Goal: Task Accomplishment & Management: Complete application form

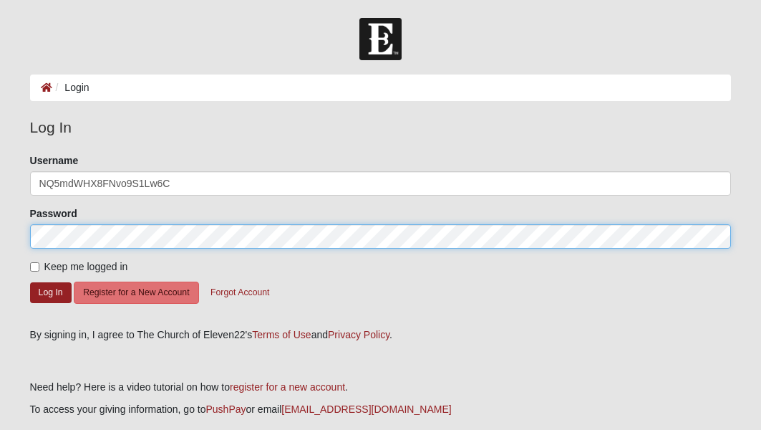
click at [50, 291] on button "Log In" at bounding box center [51, 292] width 42 height 21
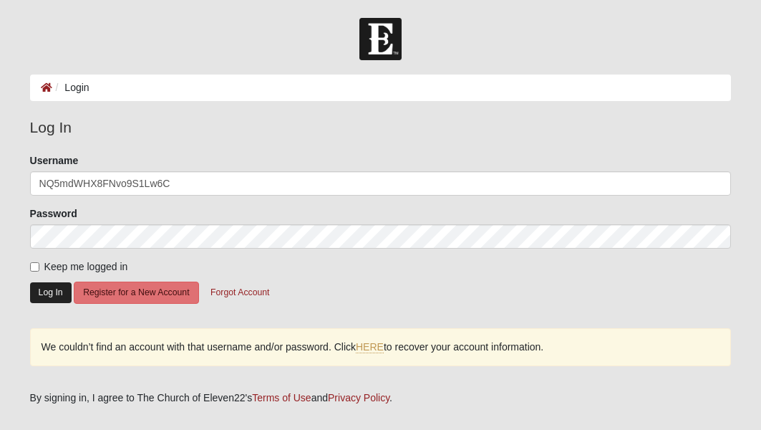
click at [57, 294] on button "Log In" at bounding box center [51, 292] width 42 height 21
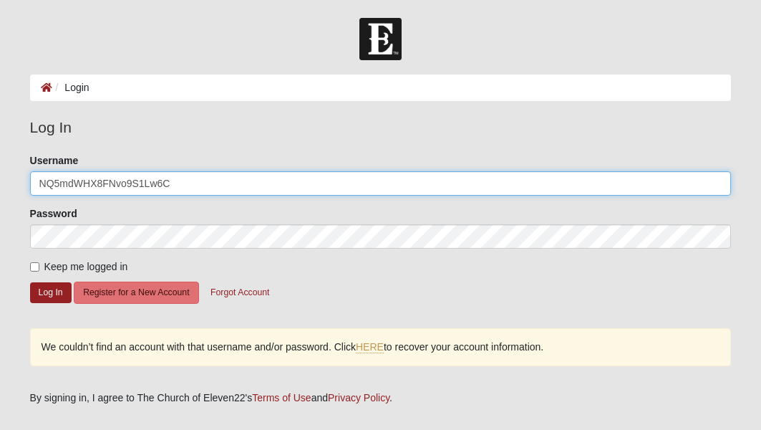
click at [192, 184] on input "NQ5mdWHX8FNvo9S1Lw6C" at bounding box center [381, 183] width 702 height 24
type input "[EMAIL_ADDRESS][DOMAIN_NAME]"
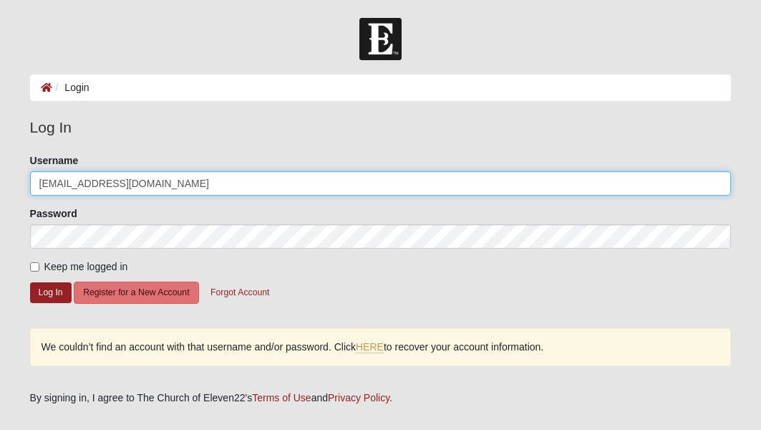
click at [50, 291] on button "Log In" at bounding box center [51, 292] width 42 height 21
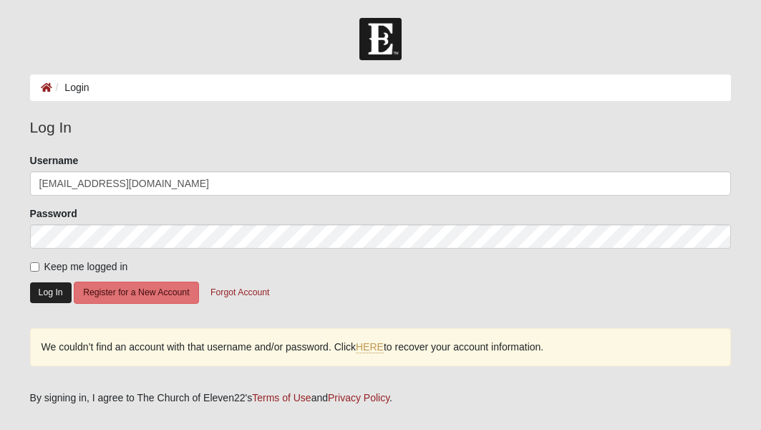
click at [49, 292] on button "Log In" at bounding box center [51, 292] width 42 height 21
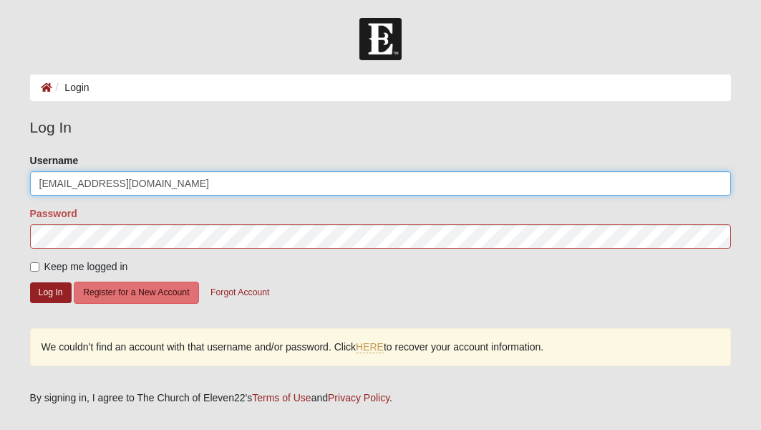
click at [188, 173] on input "[EMAIL_ADDRESS][DOMAIN_NAME]" at bounding box center [381, 183] width 702 height 24
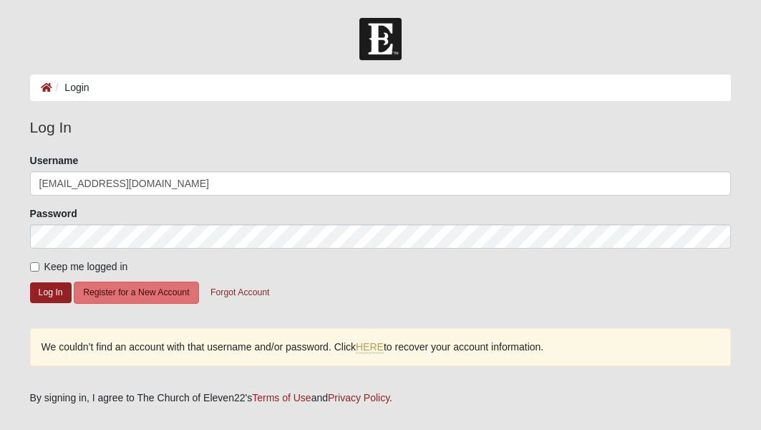
click at [37, 271] on label "Keep me logged in" at bounding box center [79, 266] width 98 height 15
click at [37, 271] on input "Keep me logged in" at bounding box center [34, 266] width 9 height 9
checkbox input "true"
click at [46, 290] on button "Log In" at bounding box center [51, 292] width 42 height 21
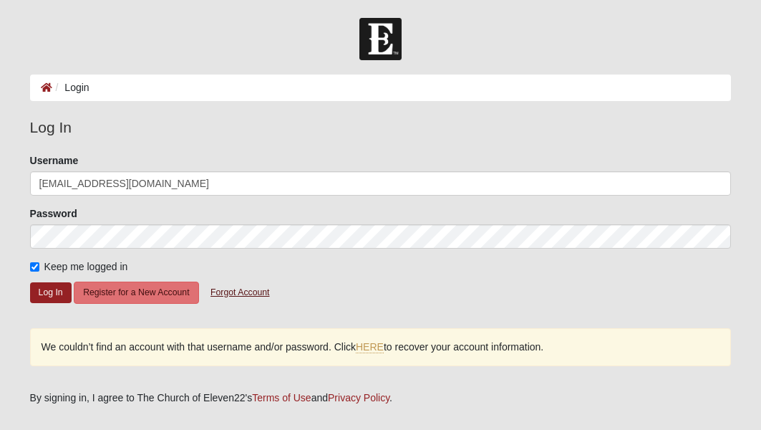
click at [238, 293] on button "Forgot Account" at bounding box center [239, 292] width 77 height 22
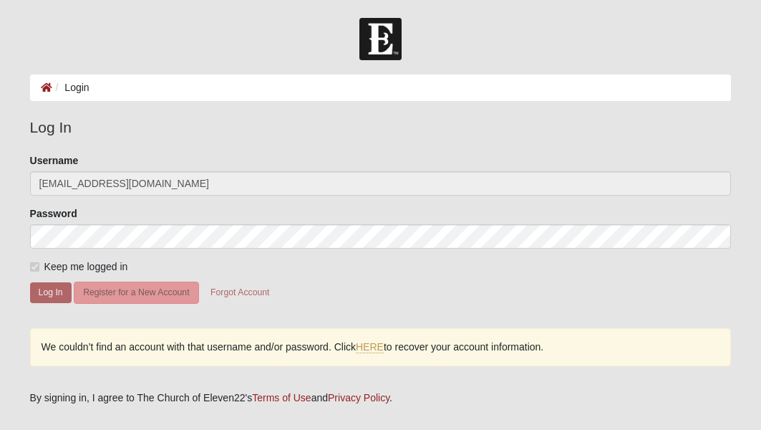
click at [87, 89] on li "Login" at bounding box center [70, 87] width 37 height 15
click at [43, 88] on icon at bounding box center [46, 87] width 11 height 10
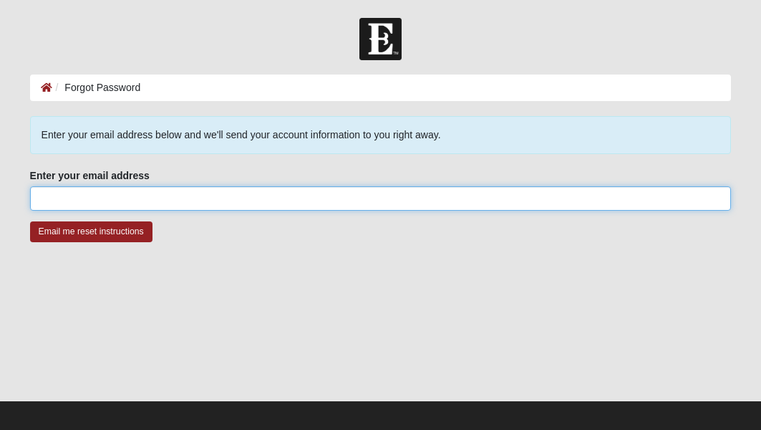
click at [200, 206] on input "Enter your email address" at bounding box center [381, 198] width 702 height 24
type input "[EMAIL_ADDRESS][DOMAIN_NAME]"
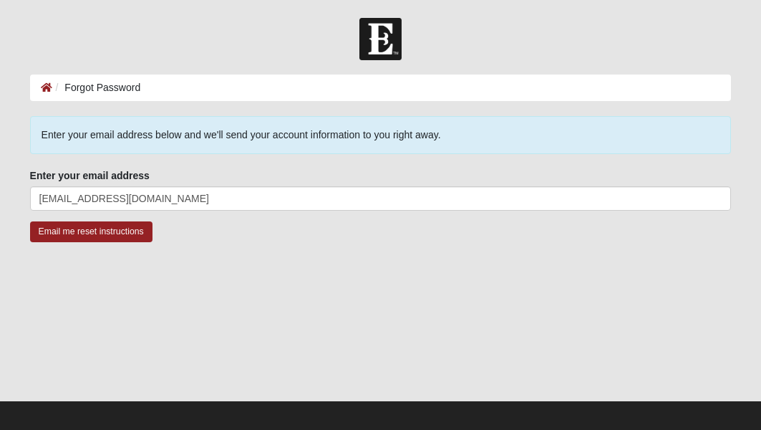
click at [148, 281] on div at bounding box center [381, 327] width 702 height 143
click at [132, 238] on input "Email me reset instructions" at bounding box center [91, 231] width 122 height 21
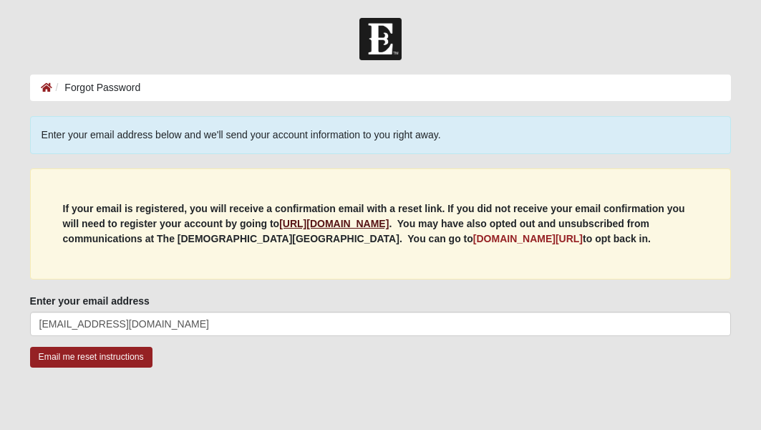
click at [372, 223] on b "https://my.coe22.com/register" at bounding box center [334, 223] width 110 height 11
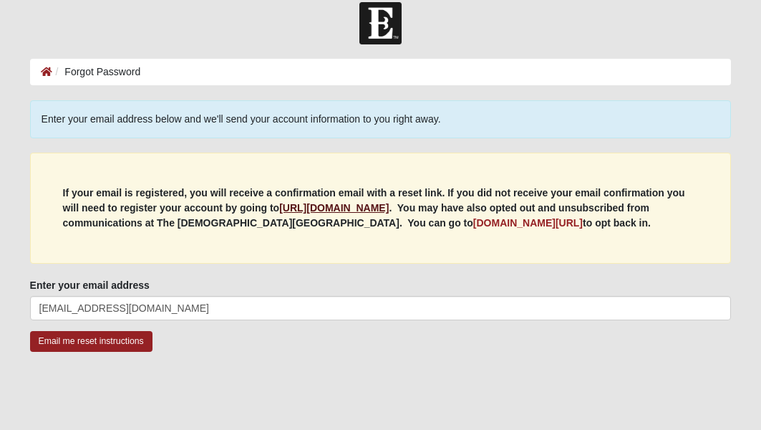
scroll to position [19, 0]
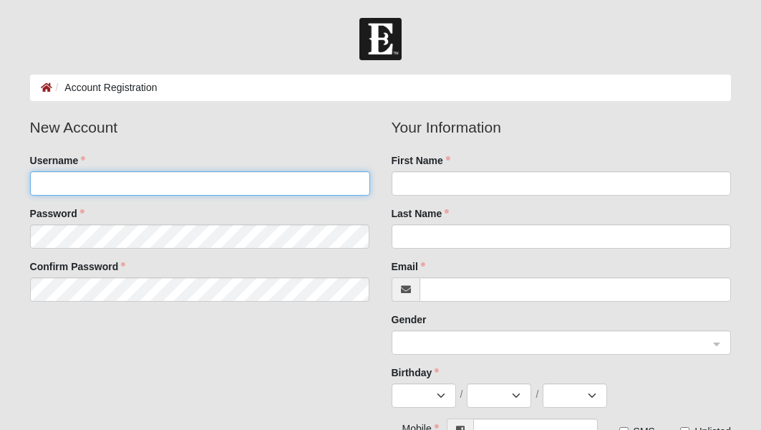
click at [198, 187] on input "Username" at bounding box center [200, 183] width 340 height 24
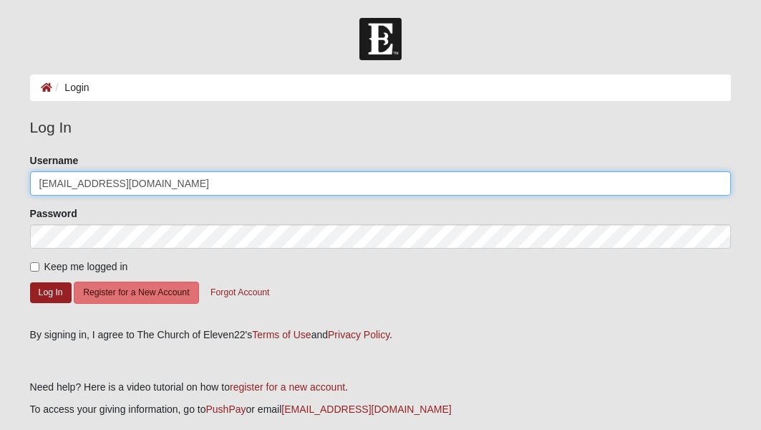
type input "[EMAIL_ADDRESS][DOMAIN_NAME]"
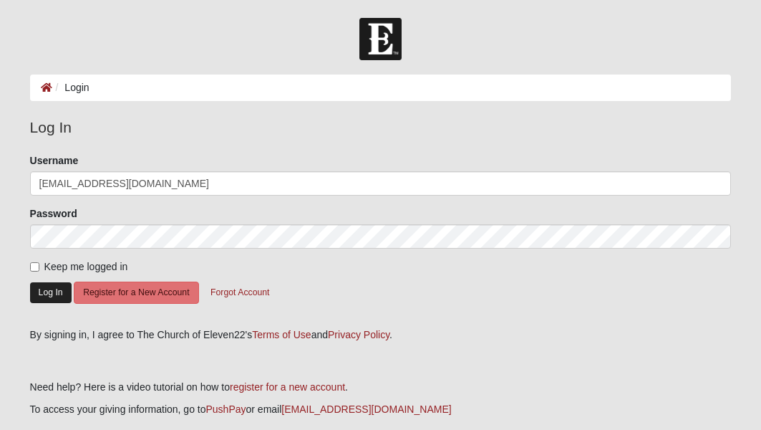
click at [61, 289] on button "Log In" at bounding box center [51, 292] width 42 height 21
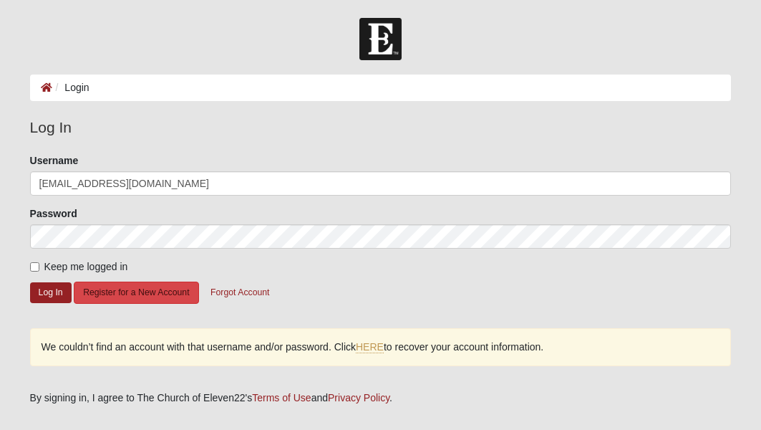
click at [163, 295] on button "Register for a New Account" at bounding box center [136, 292] width 125 height 22
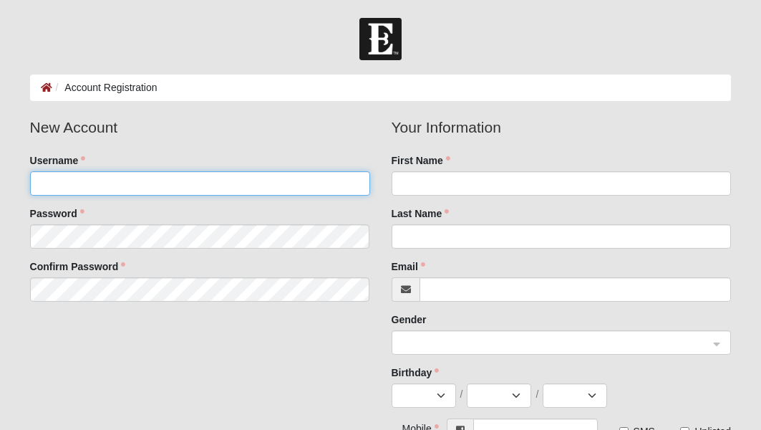
click at [190, 188] on input "Username" at bounding box center [200, 183] width 340 height 24
type input "kevinstover"
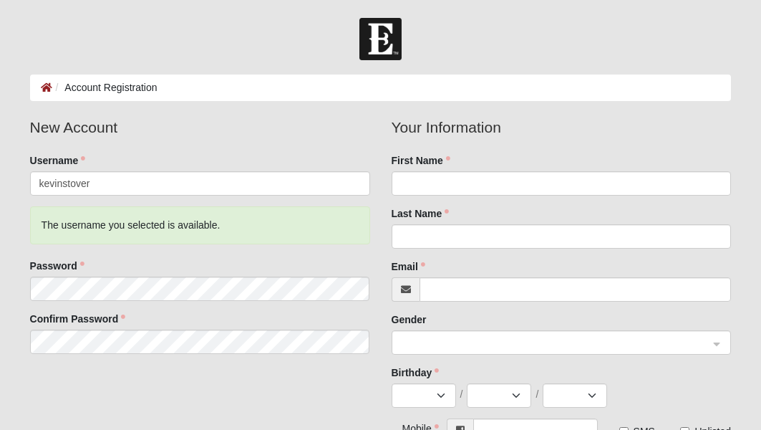
click at [178, 254] on fieldset "New Account Username kevinstover The username you selected is available. Passwo…" at bounding box center [200, 240] width 362 height 248
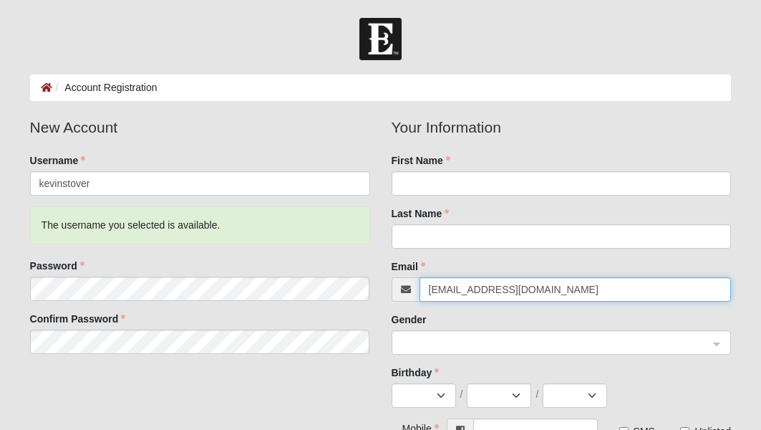
type input "[EMAIL_ADDRESS][DOMAIN_NAME]"
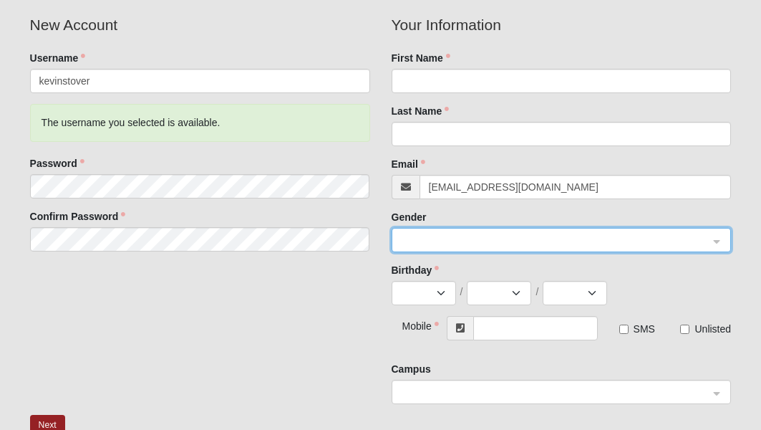
scroll to position [114, 0]
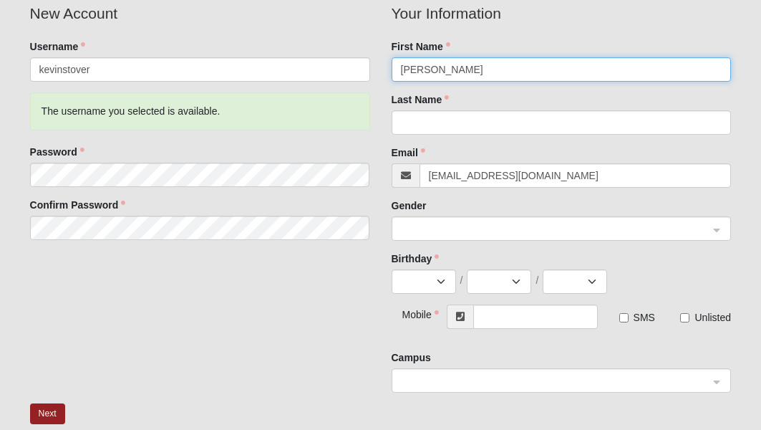
type input "Kevin"
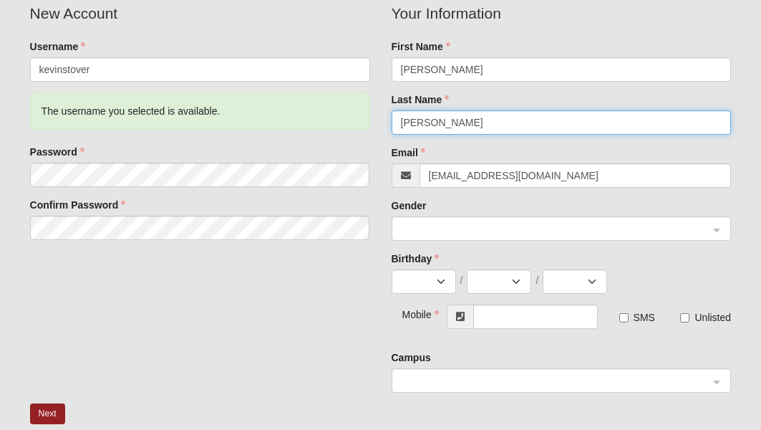
type input "Stover"
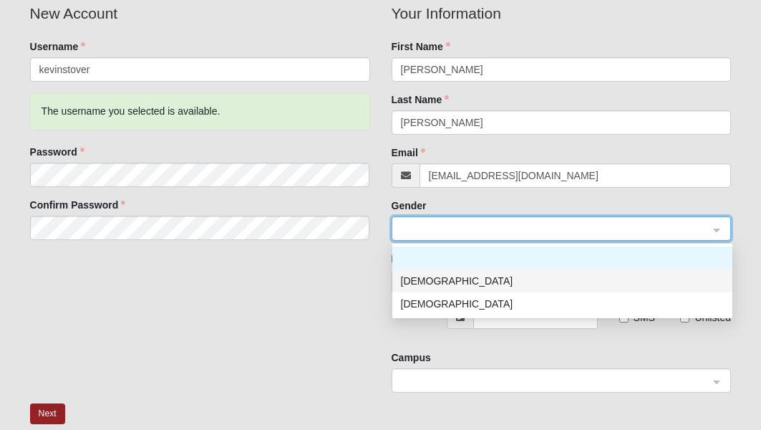
click at [458, 281] on div "Male" at bounding box center [562, 281] width 323 height 16
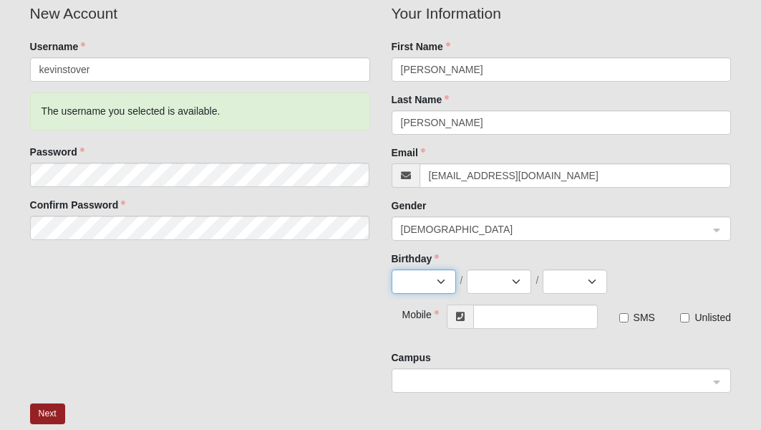
select select "5"
select select "6"
select select "1981"
click at [507, 324] on input "text" at bounding box center [535, 316] width 125 height 24
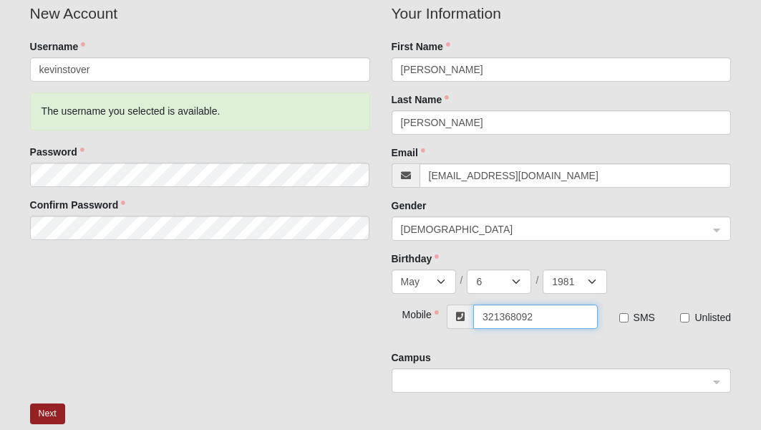
type input "[PHONE_NUMBER]"
click at [624, 317] on input "SMS" at bounding box center [623, 317] width 9 height 9
checkbox input "true"
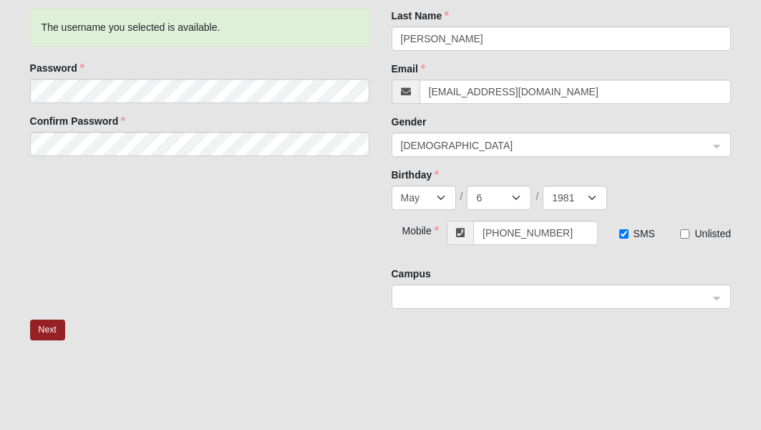
scroll to position [208, 0]
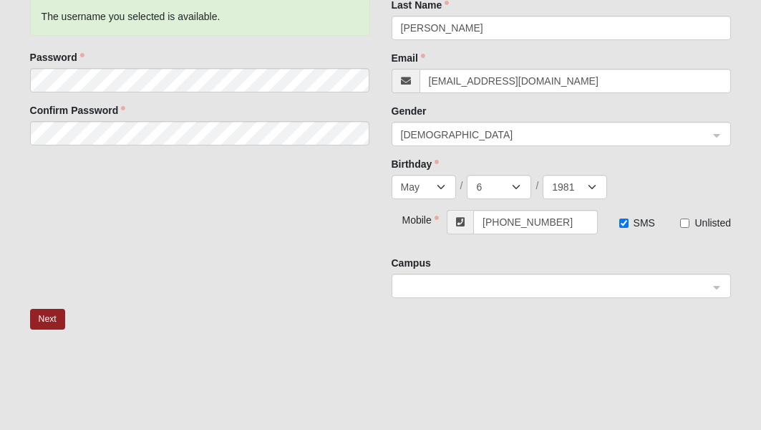
click at [564, 291] on span at bounding box center [555, 287] width 309 height 16
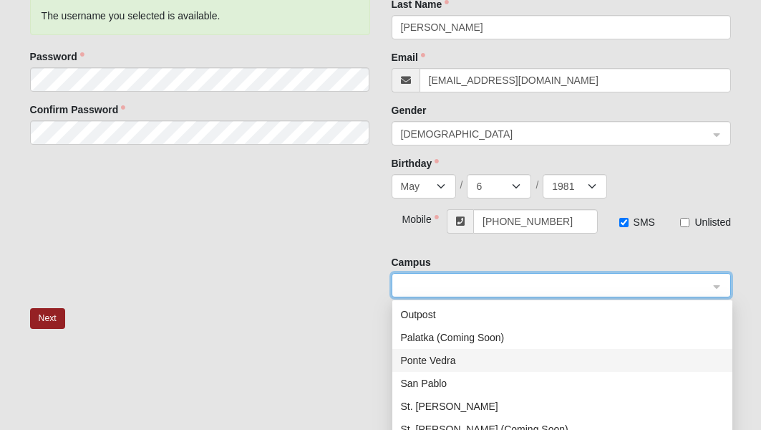
scroll to position [206, 0]
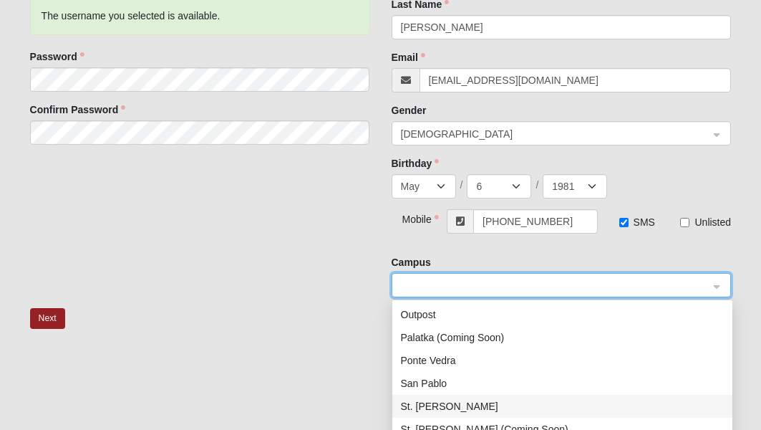
click at [437, 407] on div "St. Johns" at bounding box center [562, 406] width 323 height 16
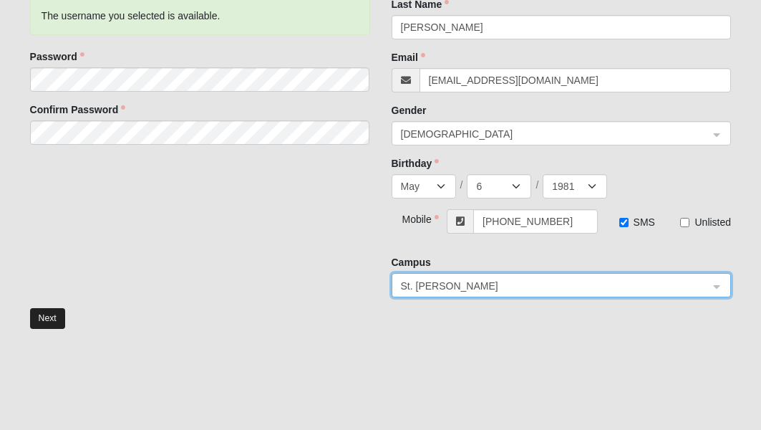
click at [62, 319] on button "Next" at bounding box center [47, 318] width 35 height 21
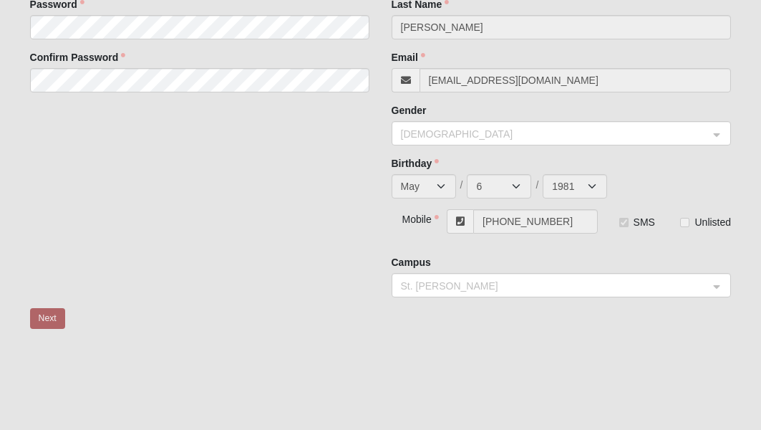
scroll to position [0, 0]
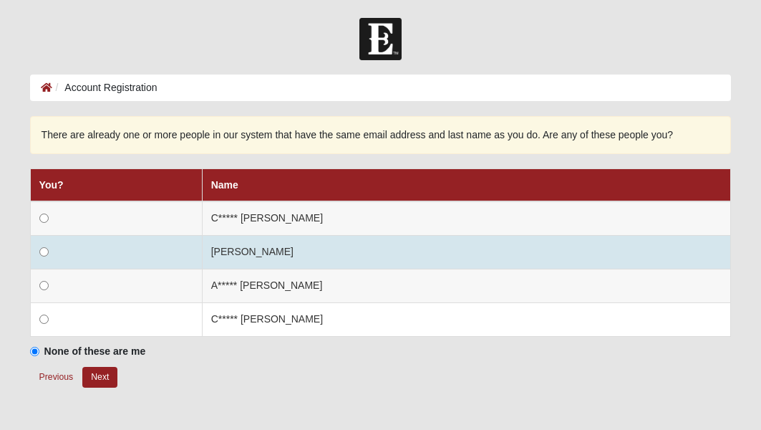
click at [44, 250] on input "radio" at bounding box center [43, 251] width 9 height 9
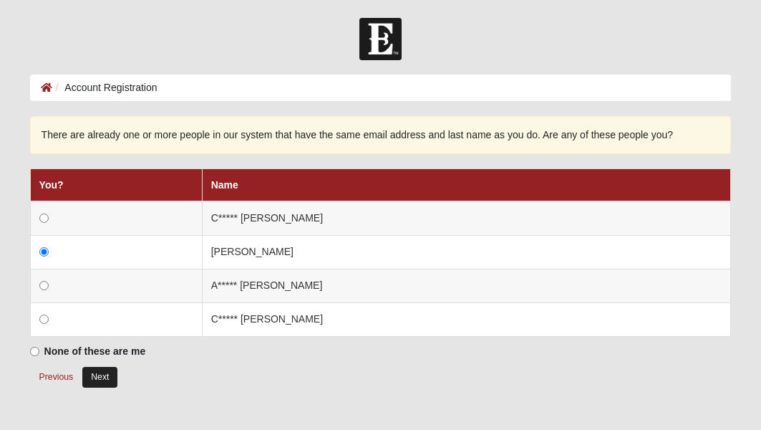
click at [97, 373] on button "Next" at bounding box center [99, 377] width 35 height 21
radio input "true"
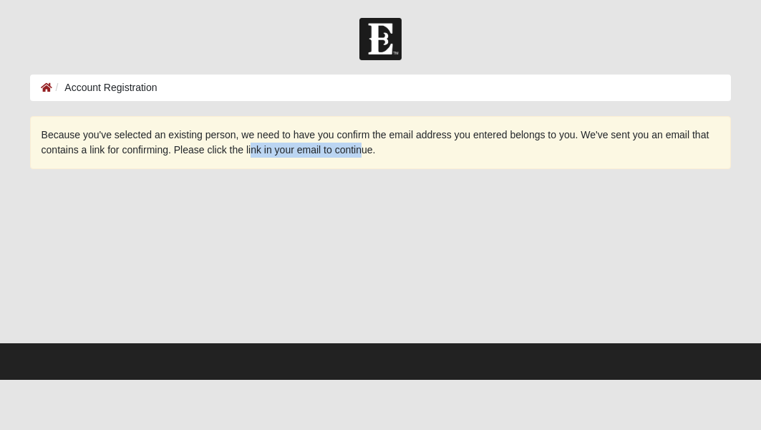
drag, startPoint x: 251, startPoint y: 141, endPoint x: 363, endPoint y: 154, distance: 112.4
click at [363, 154] on div "Because you've selected an existing person, we need to have you confirm the ema…" at bounding box center [381, 142] width 702 height 53
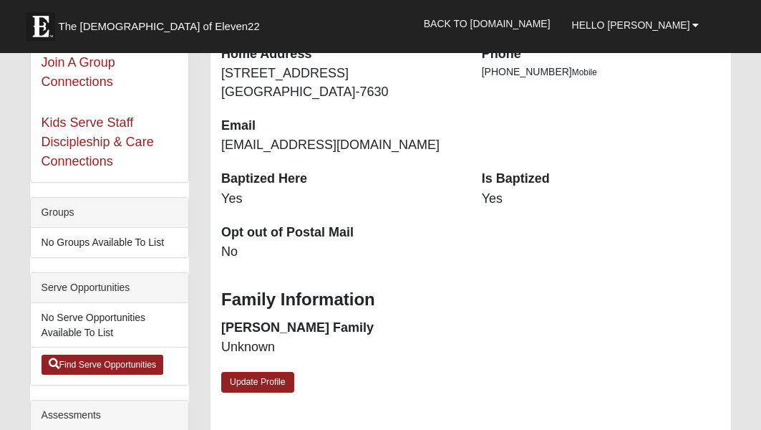
scroll to position [268, 0]
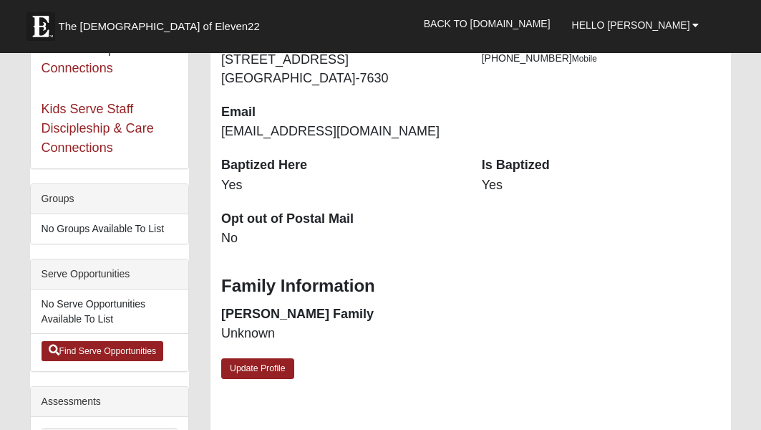
click at [107, 229] on li "No Groups Available To List" at bounding box center [110, 228] width 158 height 29
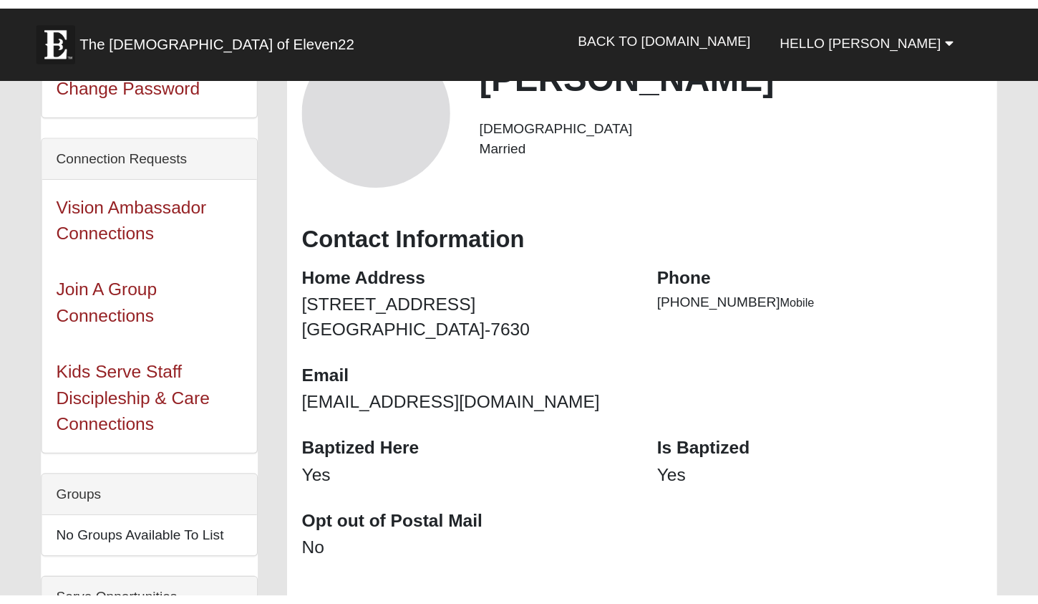
scroll to position [106, 0]
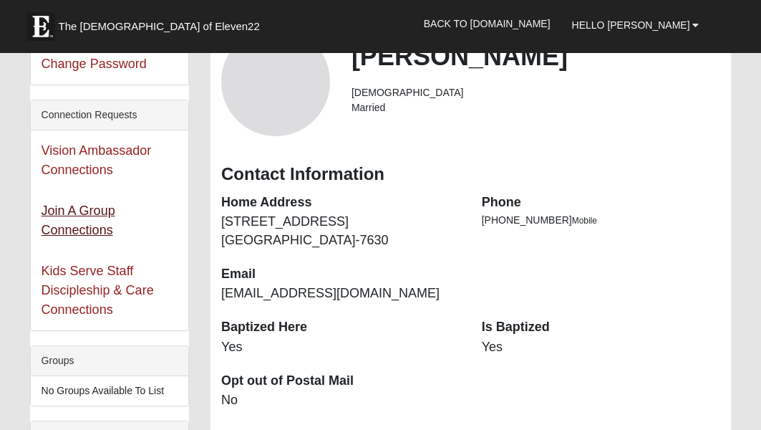
click at [102, 214] on link "Join A Group Connections" at bounding box center [79, 220] width 74 height 34
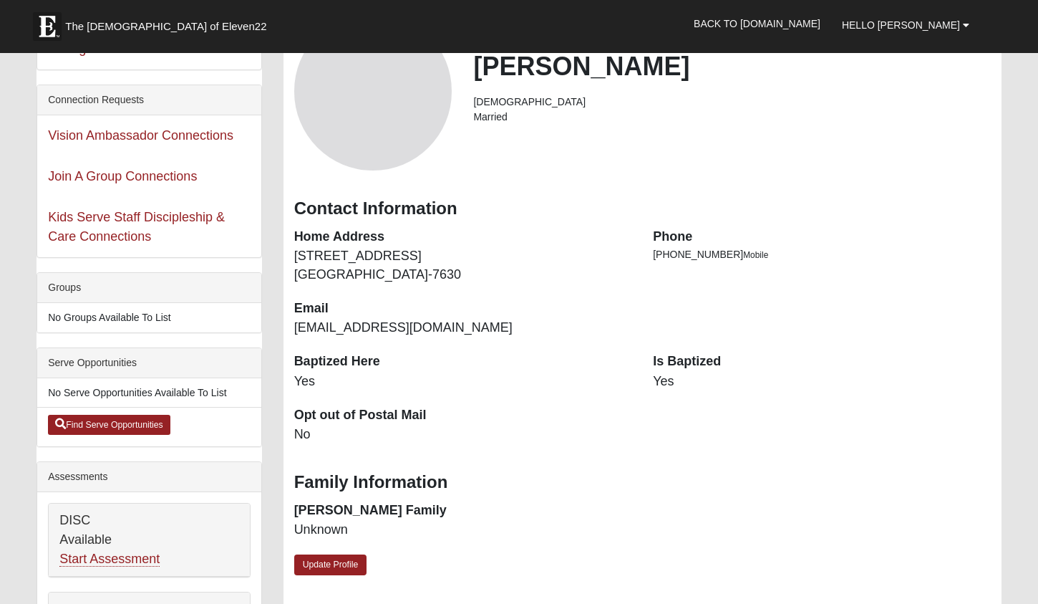
scroll to position [120, 0]
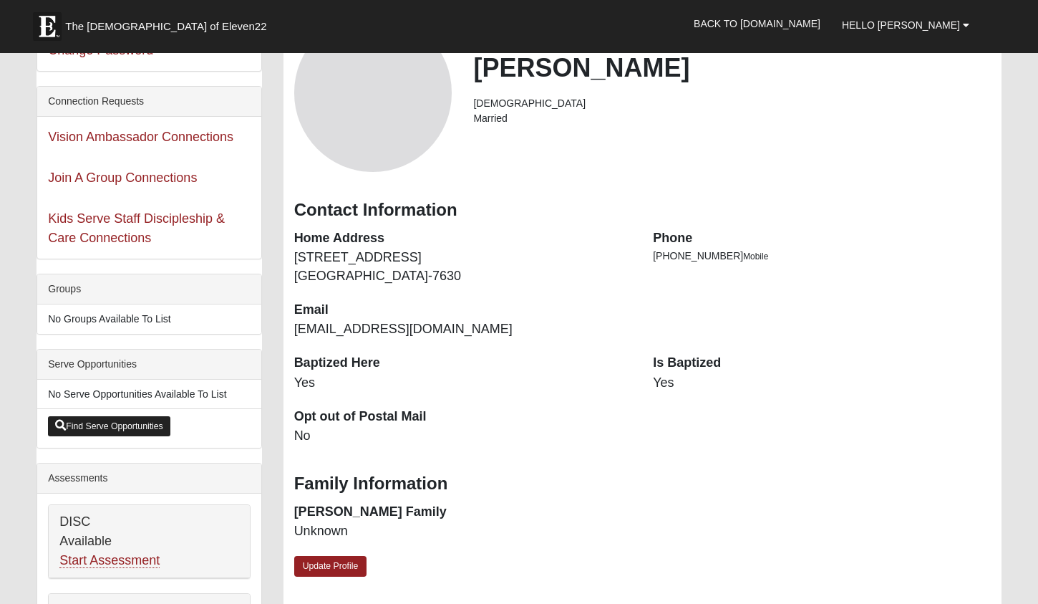
click at [102, 429] on link "Find Serve Opportunities" at bounding box center [109, 426] width 122 height 20
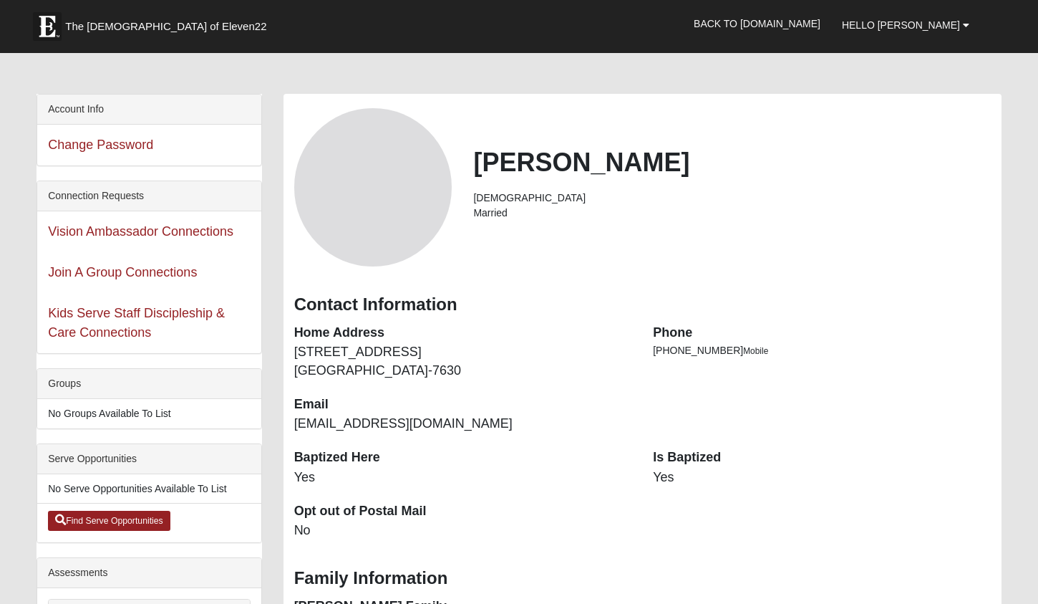
scroll to position [6, 0]
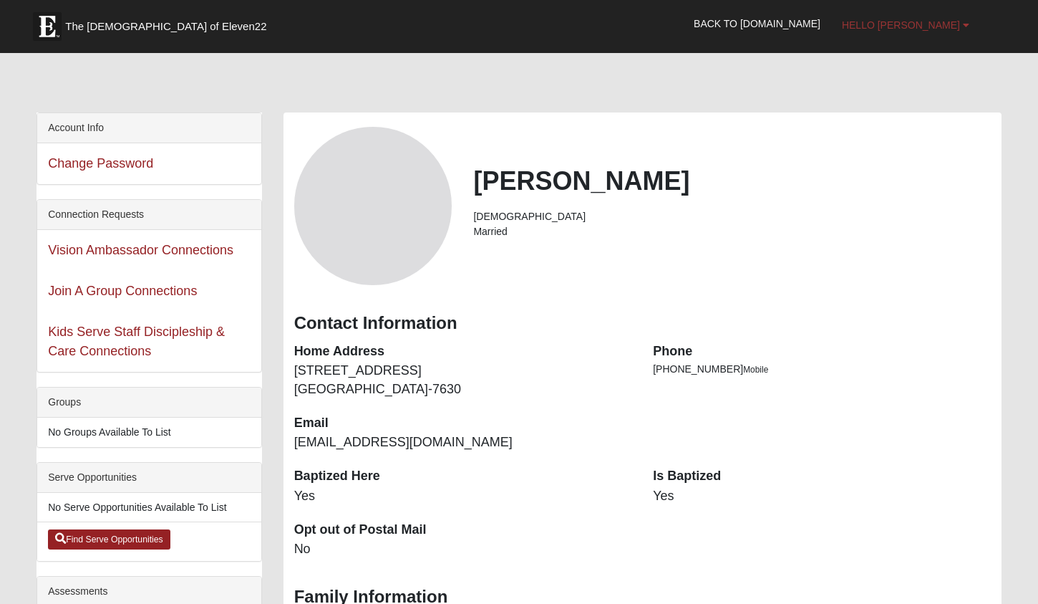
click at [760, 29] on link "Hello [PERSON_NAME]" at bounding box center [905, 25] width 149 height 36
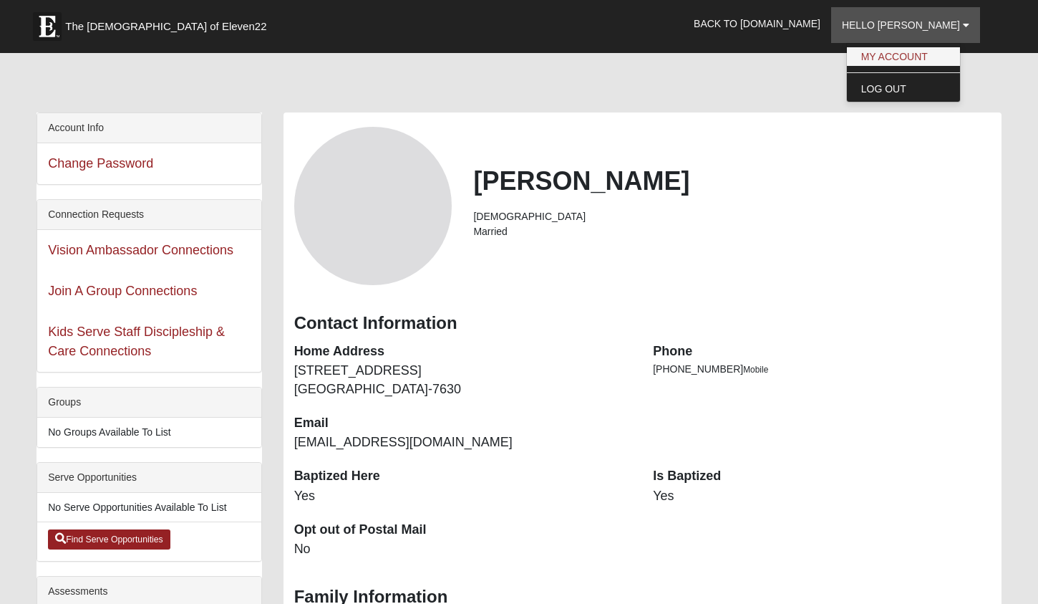
click at [760, 48] on link "My Account" at bounding box center [903, 56] width 113 height 19
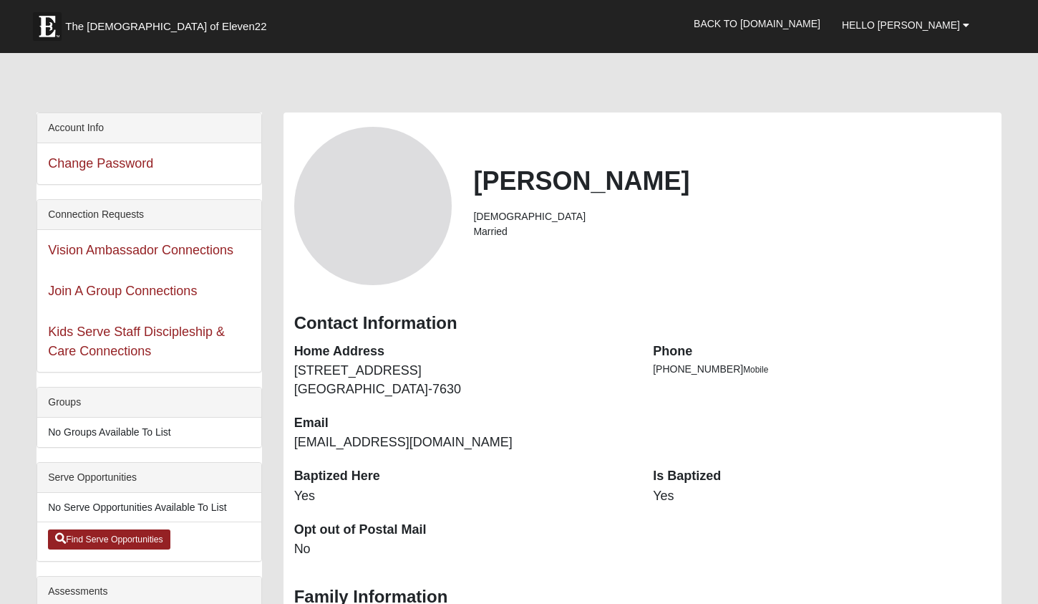
click at [760, 57] on div at bounding box center [519, 82] width 965 height 60
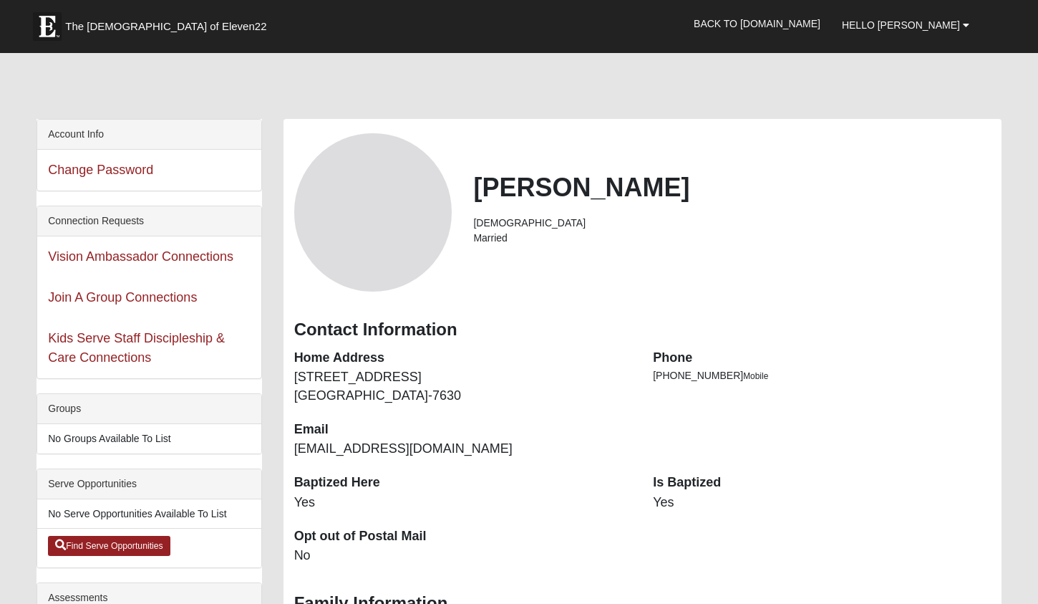
click at [130, 445] on li "No Groups Available To List" at bounding box center [148, 438] width 223 height 29
click at [116, 435] on li "No Groups Available To List" at bounding box center [148, 438] width 223 height 29
